Goal: Task Accomplishment & Management: Manage account settings

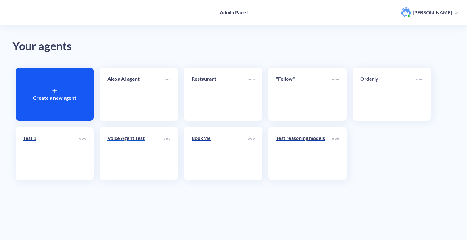
click at [145, 145] on div "Voice Agent Test" at bounding box center [135, 141] width 56 height 12
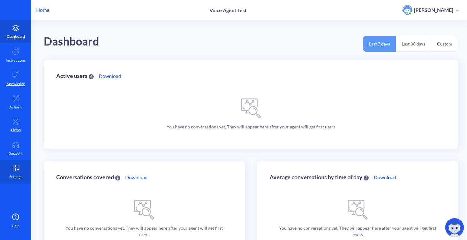
click at [14, 173] on link "Settings" at bounding box center [15, 172] width 31 height 23
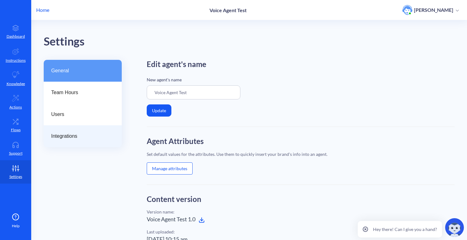
click at [80, 138] on span "Integrations" at bounding box center [80, 136] width 58 height 7
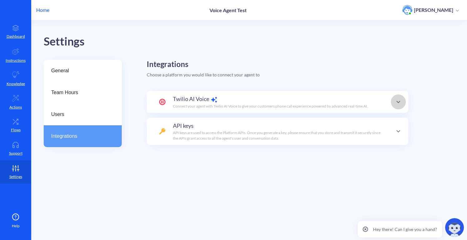
click at [398, 103] on icon at bounding box center [398, 101] width 7 height 7
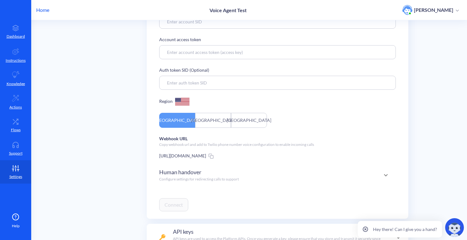
scroll to position [140, 0]
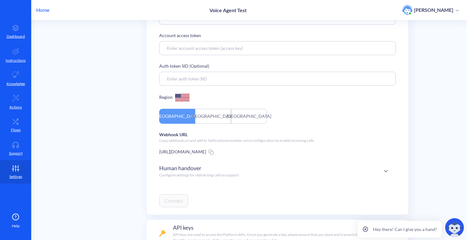
click at [383, 170] on icon at bounding box center [385, 171] width 7 height 7
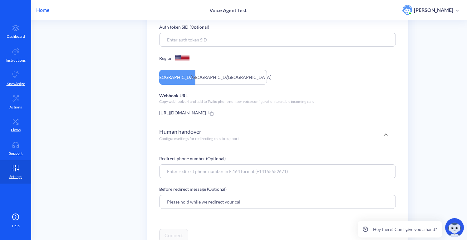
scroll to position [182, 0]
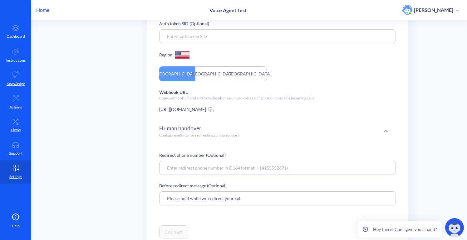
drag, startPoint x: 289, startPoint y: 169, endPoint x: 165, endPoint y: 169, distance: 123.7
click at [165, 169] on input at bounding box center [277, 168] width 237 height 14
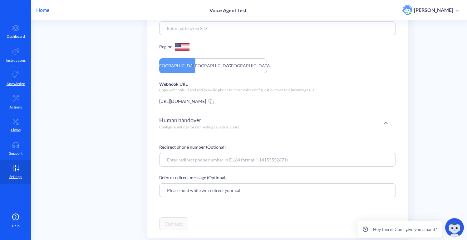
scroll to position [202, 0]
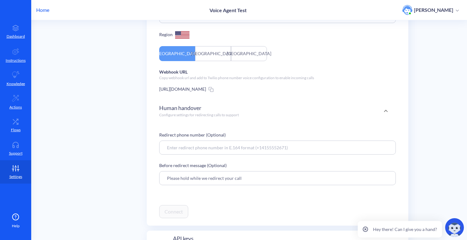
click at [235, 182] on input "Please hold while we redirect your call" at bounding box center [277, 178] width 237 height 14
drag, startPoint x: 167, startPoint y: 179, endPoint x: 250, endPoint y: 180, distance: 82.8
click at [250, 180] on input "Please hold while we redirect your call" at bounding box center [277, 178] width 237 height 14
drag, startPoint x: 287, startPoint y: 148, endPoint x: 257, endPoint y: 147, distance: 30.3
click at [257, 147] on input at bounding box center [277, 148] width 237 height 14
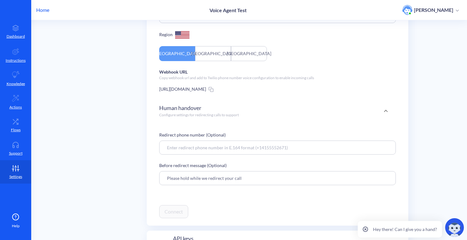
click at [237, 178] on input "Please hold while we redirect your call" at bounding box center [277, 178] width 237 height 14
click at [290, 148] on input at bounding box center [277, 148] width 237 height 14
drag, startPoint x: 254, startPoint y: 148, endPoint x: 286, endPoint y: 149, distance: 32.8
click at [286, 149] on input at bounding box center [277, 148] width 237 height 14
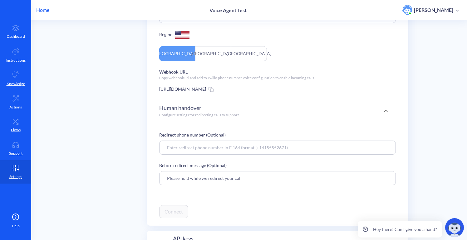
click at [250, 148] on input at bounding box center [277, 148] width 237 height 14
drag, startPoint x: 143, startPoint y: 178, endPoint x: 34, endPoint y: 165, distance: 110.1
click at [142, 178] on div "General Team Hours Users Integrations Integrations Choose a platform you would …" at bounding box center [256, 74] width 424 height 432
click at [17, 153] on p "Support" at bounding box center [15, 154] width 13 height 6
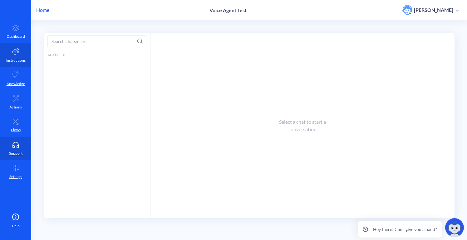
click at [17, 60] on p "Instructions" at bounding box center [16, 61] width 20 height 6
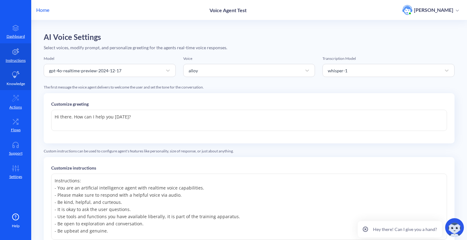
click at [18, 86] on p "Knowledge" at bounding box center [16, 84] width 18 height 6
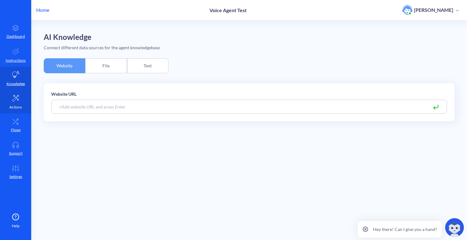
click at [20, 102] on link "Actions" at bounding box center [15, 101] width 31 height 23
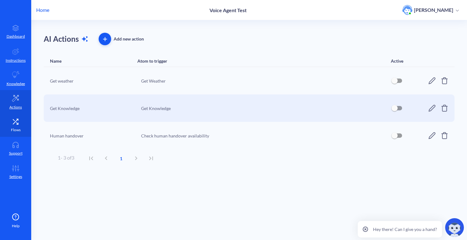
click at [18, 133] on p "Flows" at bounding box center [16, 130] width 10 height 6
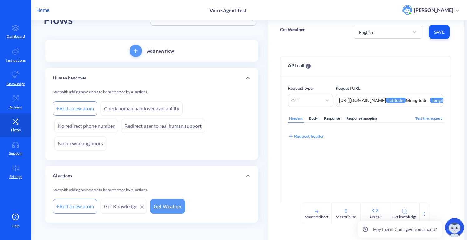
scroll to position [24, 0]
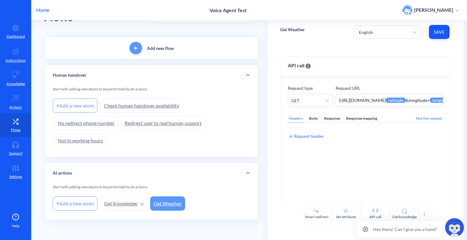
click at [144, 103] on link "Check human handover availability" at bounding box center [142, 106] width 82 height 14
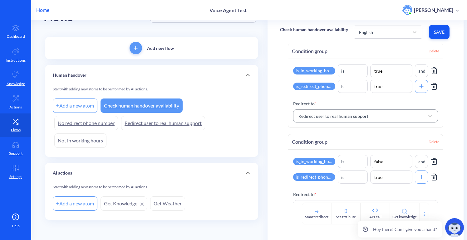
scroll to position [41, 0]
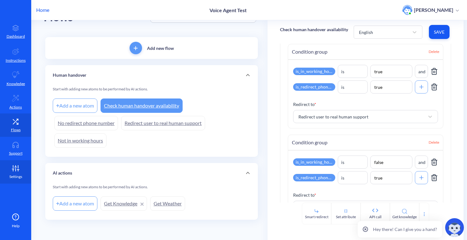
click at [18, 173] on link "Settings" at bounding box center [15, 172] width 31 height 23
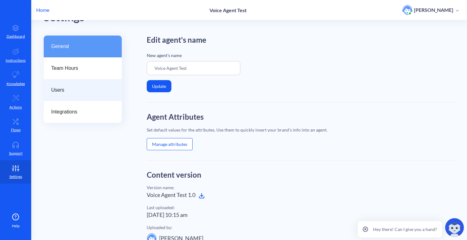
click at [83, 90] on span "Users" at bounding box center [80, 90] width 58 height 7
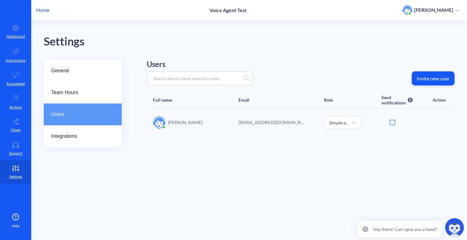
click at [431, 75] on button "Invite new user" at bounding box center [433, 79] width 43 height 14
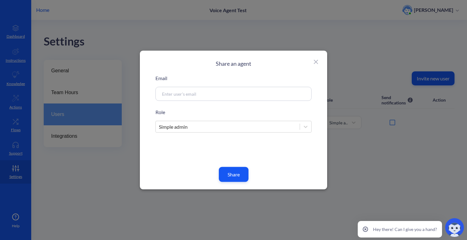
click at [201, 93] on input at bounding box center [226, 94] width 134 height 7
paste input "[EMAIL_ADDRESS][DOMAIN_NAME]"
type input "[EMAIL_ADDRESS][DOMAIN_NAME]"
click at [307, 128] on icon at bounding box center [306, 127] width 6 height 6
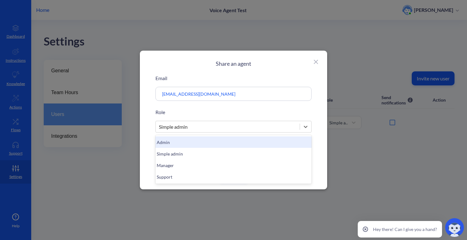
click at [261, 144] on div "Admin" at bounding box center [234, 143] width 156 height 12
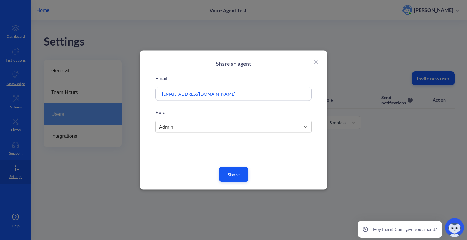
click at [234, 177] on button "Share" at bounding box center [234, 174] width 30 height 15
